Goal: Information Seeking & Learning: Learn about a topic

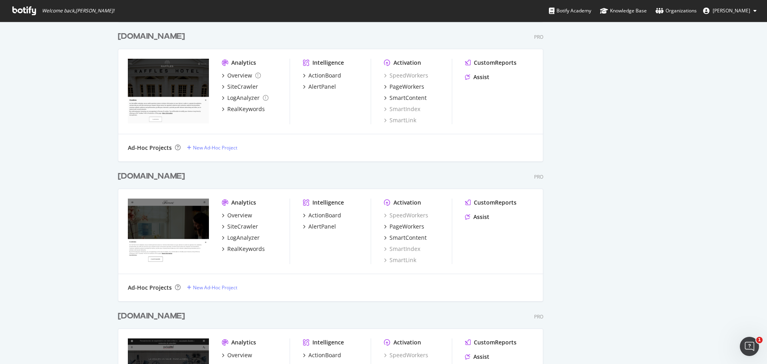
scroll to position [1045, 0]
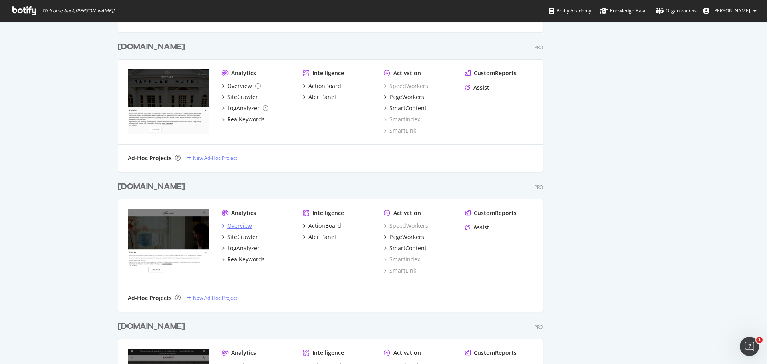
click at [240, 224] on div "Overview" at bounding box center [239, 226] width 25 height 8
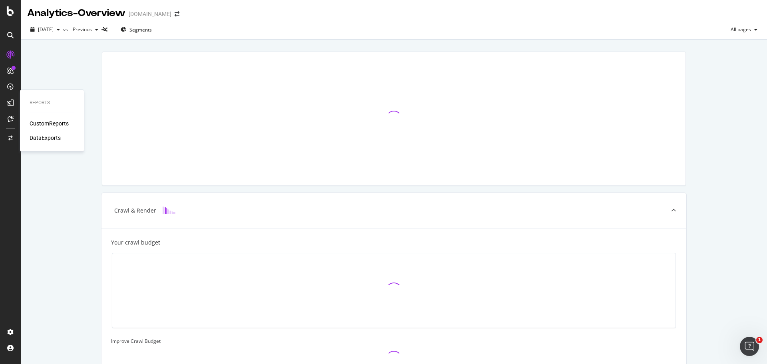
click at [60, 123] on div "CustomReports" at bounding box center [49, 123] width 39 height 8
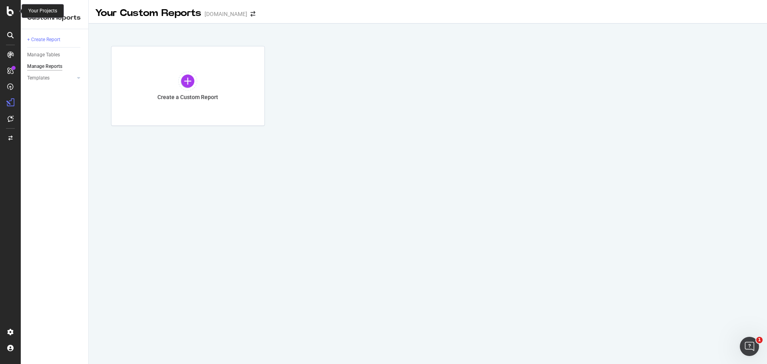
click at [6, 12] on div at bounding box center [10, 11] width 19 height 10
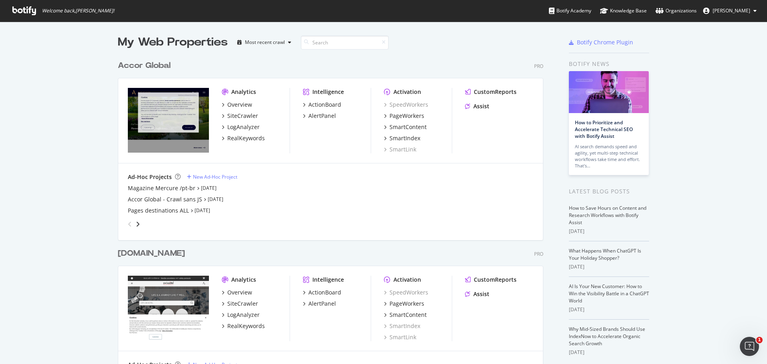
scroll to position [358, 755]
click at [236, 103] on div "Overview" at bounding box center [239, 105] width 25 height 8
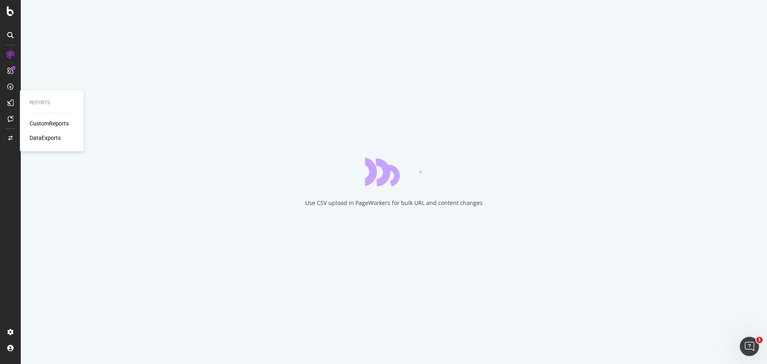
click at [49, 125] on div "CustomReports" at bounding box center [49, 123] width 39 height 8
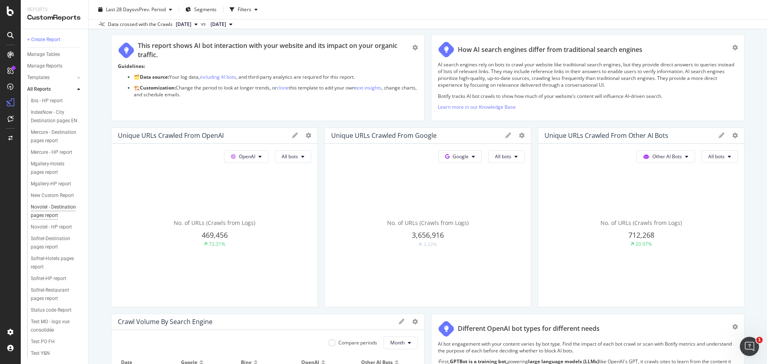
scroll to position [240, 0]
